Goal: Complete application form

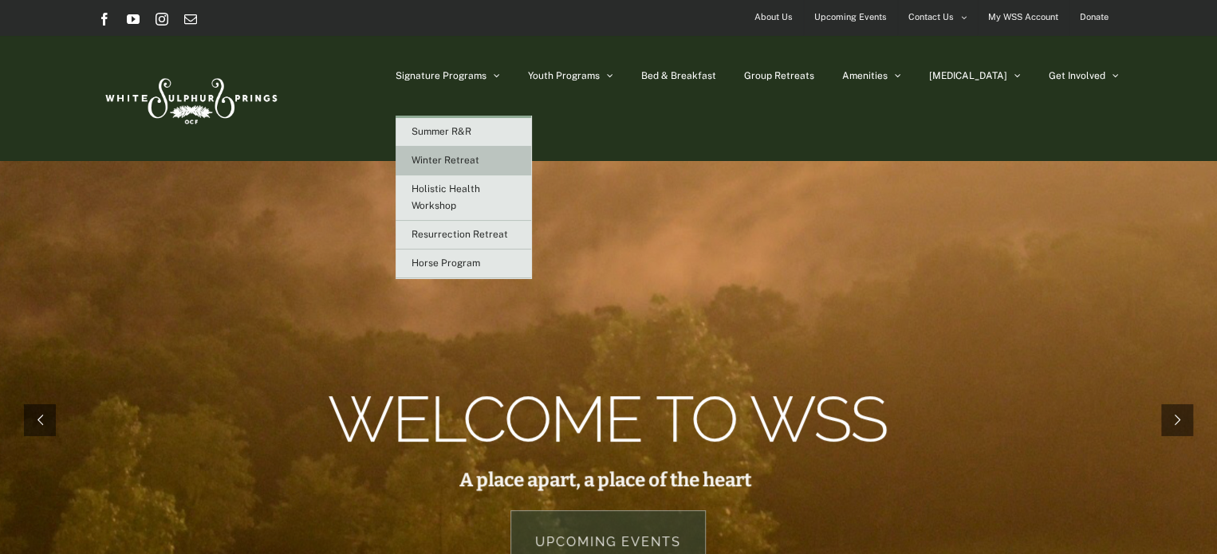
click at [479, 164] on span "Winter Retreat" at bounding box center [446, 160] width 68 height 11
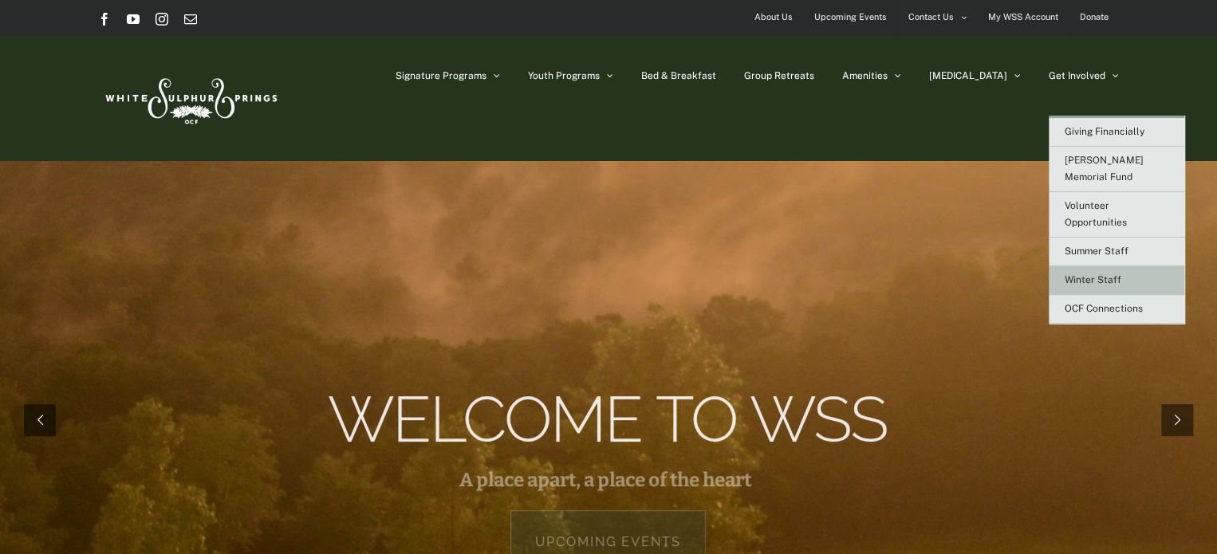
click at [1094, 274] on span "Winter Staff" at bounding box center [1093, 279] width 57 height 11
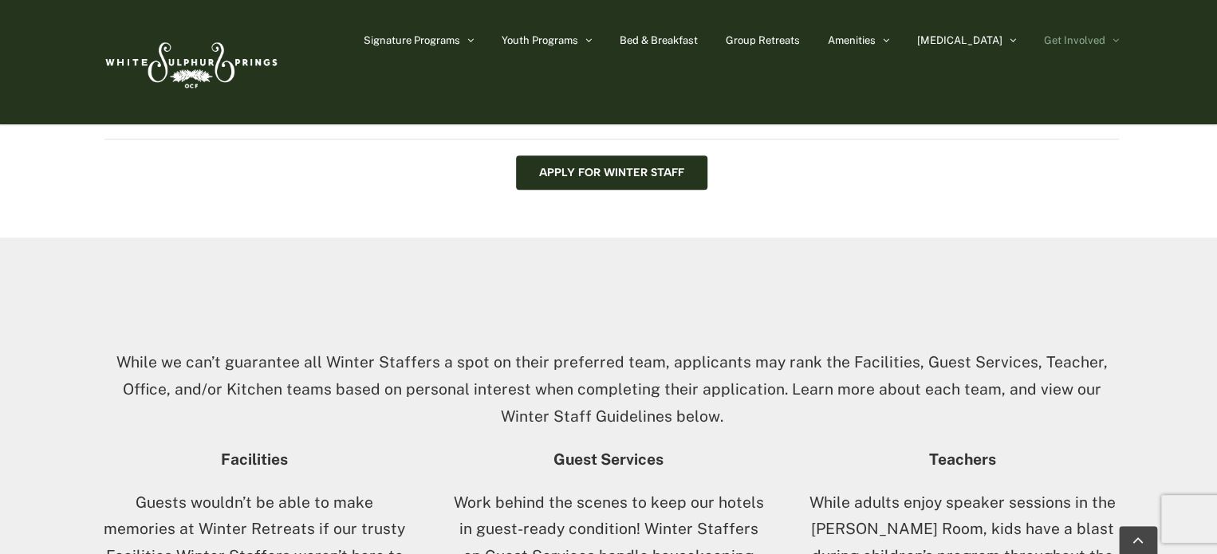
scroll to position [641, 0]
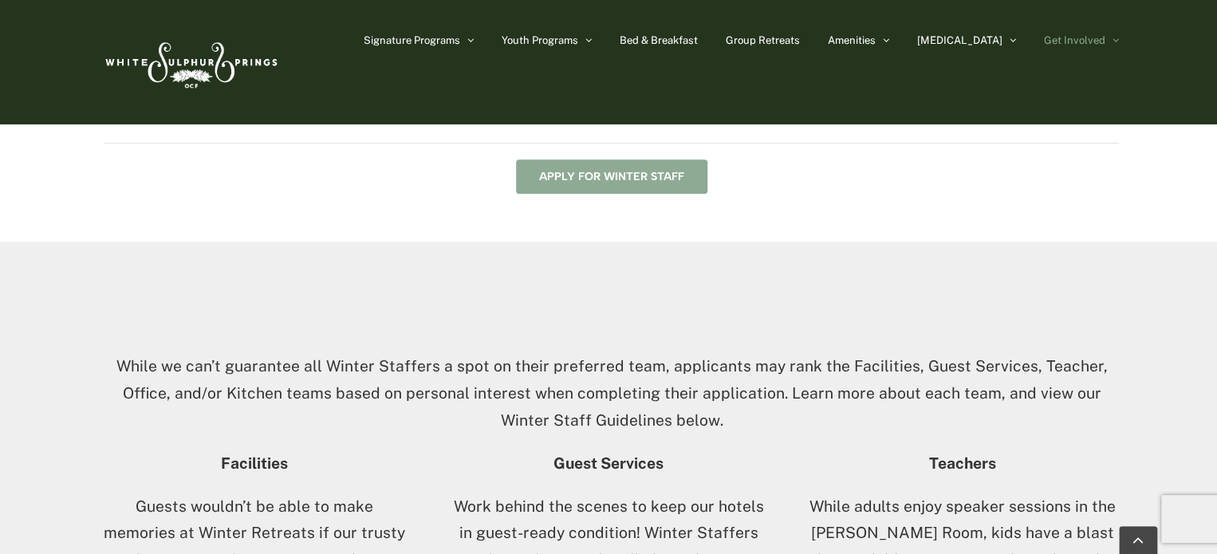
click at [624, 179] on span "Apply for Winter Staff" at bounding box center [611, 177] width 145 height 14
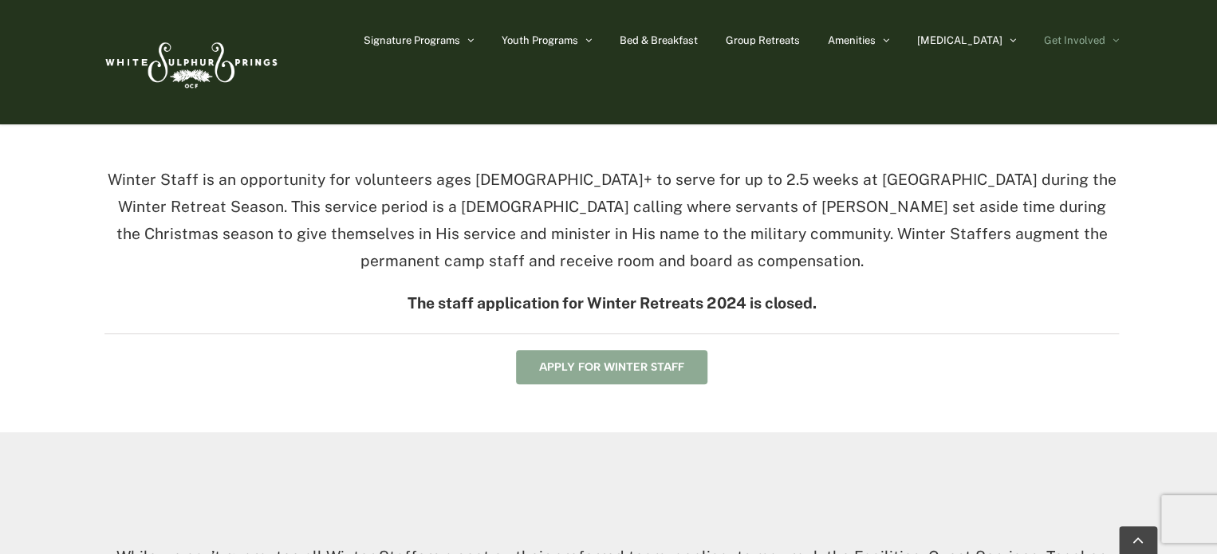
scroll to position [450, 0]
click at [574, 381] on link "Apply for Winter Staff" at bounding box center [611, 367] width 191 height 34
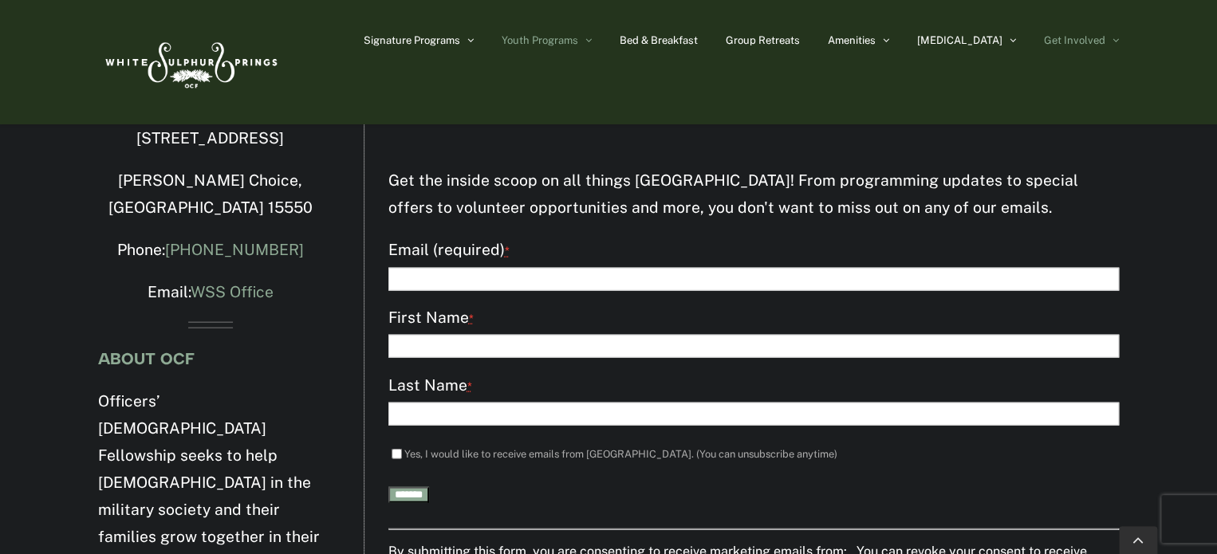
scroll to position [1620, 0]
